Goal: Task Accomplishment & Management: Manage account settings

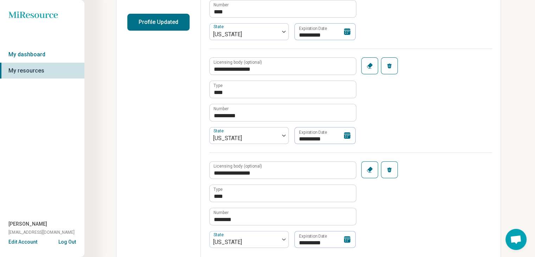
scroll to position [201, 0]
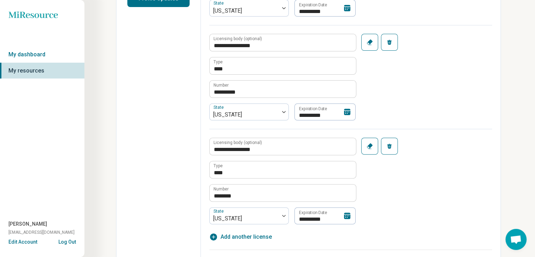
click at [347, 214] on icon at bounding box center [347, 215] width 6 height 6
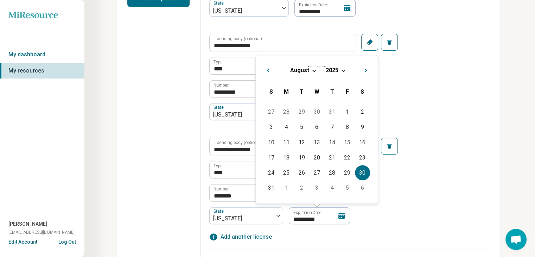
click at [342, 70] on span "Choose Date" at bounding box center [343, 70] width 4 height 4
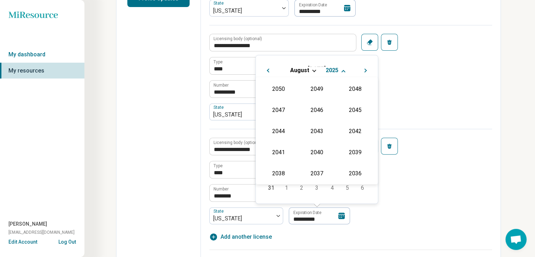
scroll to position [127, 0]
click at [351, 110] on div "2027" at bounding box center [355, 109] width 34 height 13
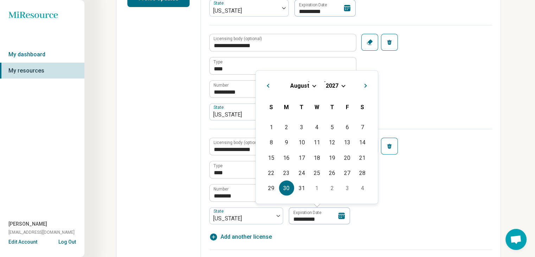
click at [288, 188] on div "30" at bounding box center [286, 187] width 15 height 15
type textarea "*"
type input "**********"
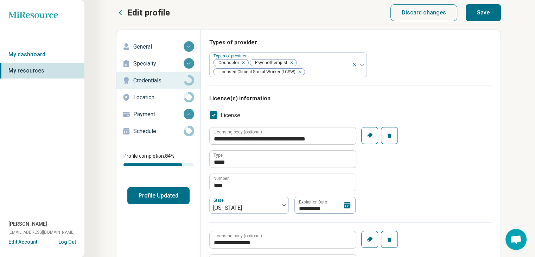
scroll to position [0, 0]
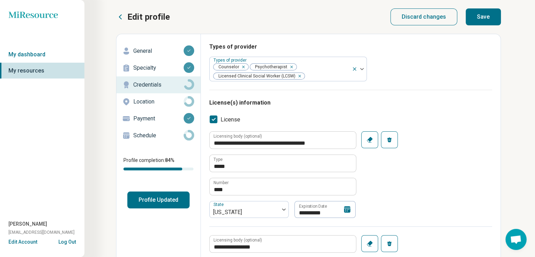
click at [484, 15] on button "Save" at bounding box center [483, 16] width 35 height 17
click at [159, 200] on button "Profile Updated" at bounding box center [158, 199] width 62 height 17
type textarea "*"
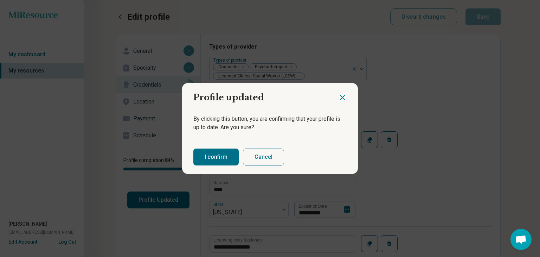
click at [213, 155] on button "I confirm" at bounding box center [215, 156] width 45 height 17
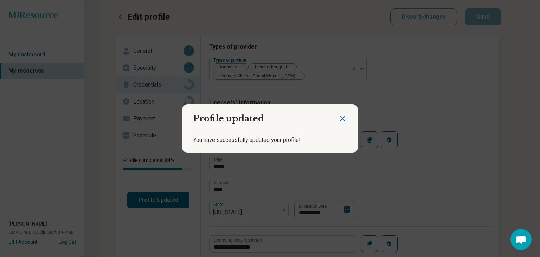
click at [338, 114] on icon "Close dialog" at bounding box center [342, 118] width 8 height 8
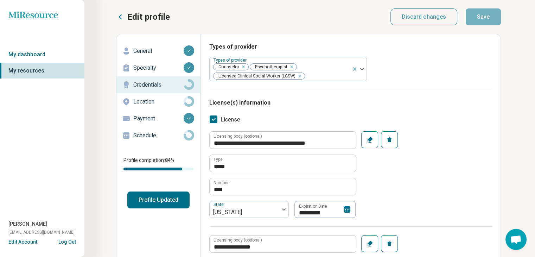
click at [66, 242] on button "Log Out" at bounding box center [67, 241] width 18 height 6
